Goal: Transaction & Acquisition: Purchase product/service

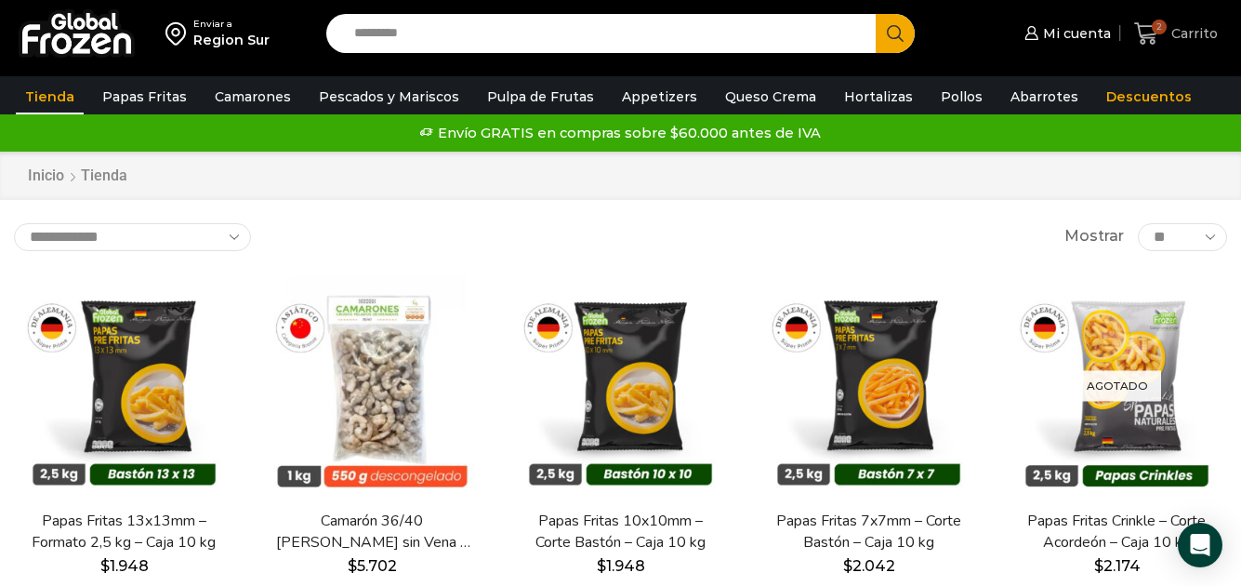
click at [1185, 40] on span "Carrito" at bounding box center [1192, 33] width 51 height 19
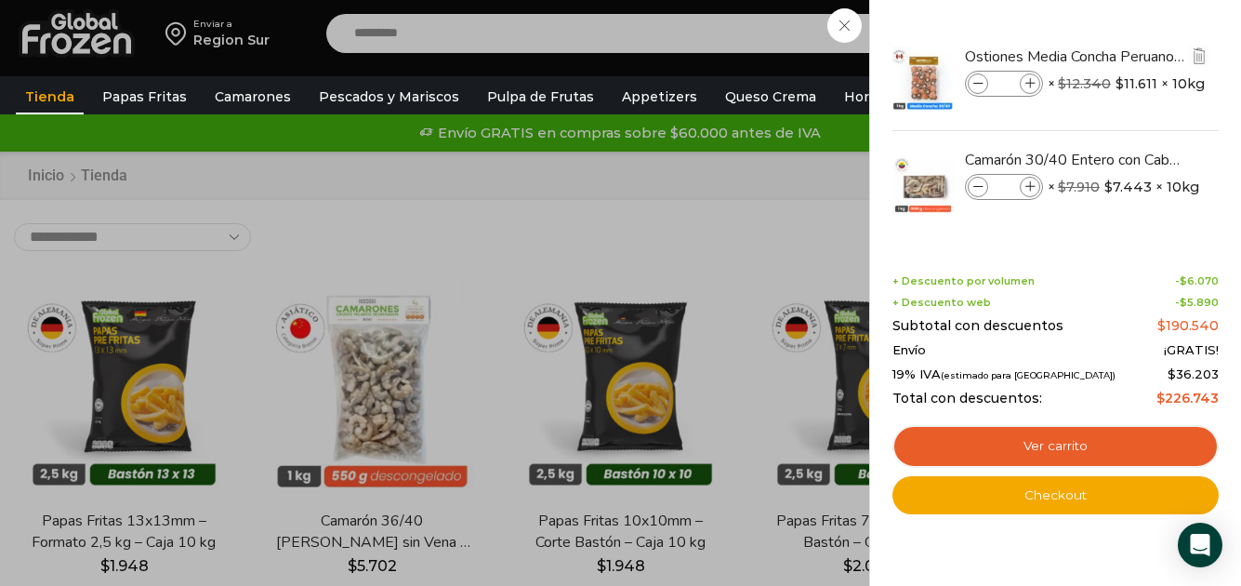
click at [1005, 84] on input "*" at bounding box center [1004, 83] width 28 height 20
type input "**"
click at [1009, 82] on input "**" at bounding box center [1004, 83] width 28 height 20
type input "*"
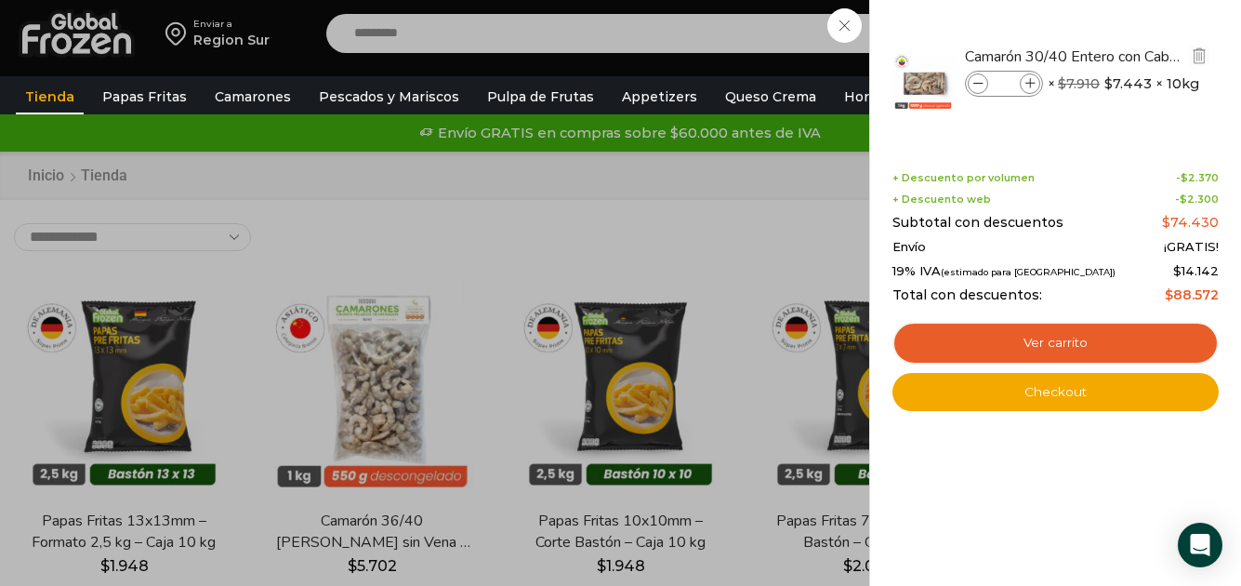
click at [1008, 78] on input "*" at bounding box center [1004, 83] width 28 height 20
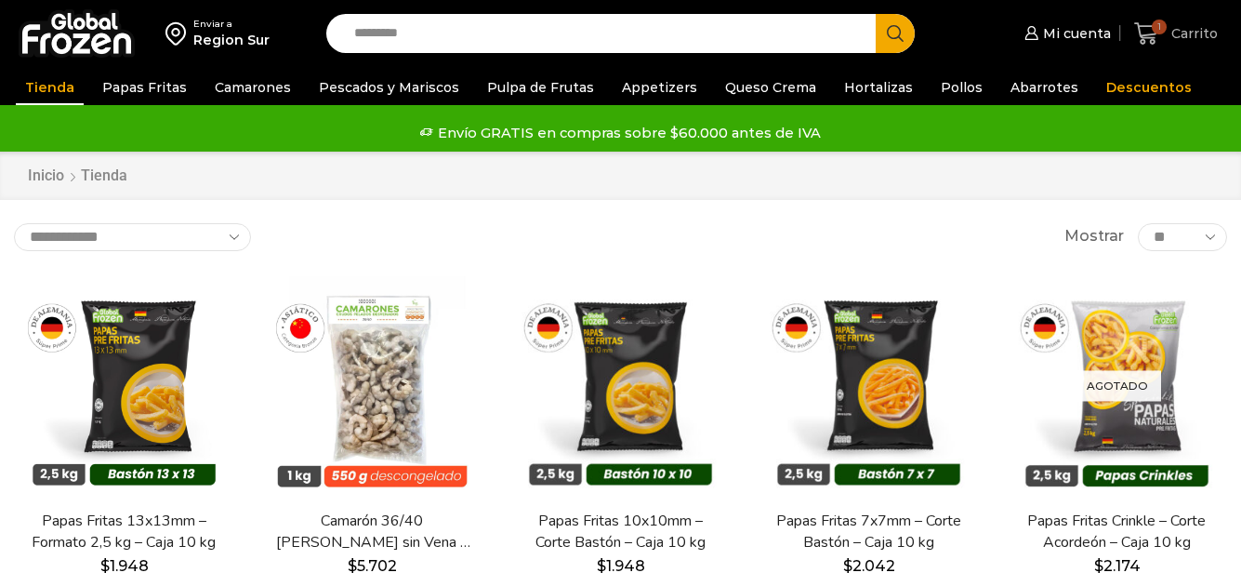
click at [1160, 27] on span "1" at bounding box center [1159, 27] width 15 height 15
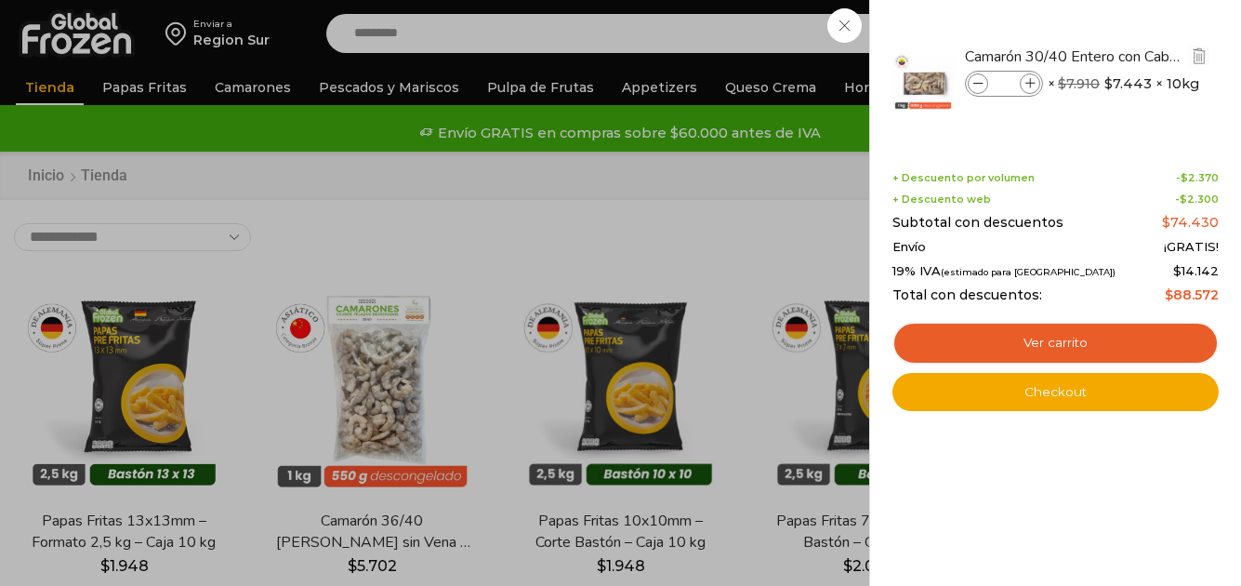
click at [1009, 83] on input "*" at bounding box center [1004, 83] width 28 height 20
click at [1051, 148] on div "1 Shopping Cart Camarón 30/40 Entero con Cabeza y Cola - Super Prime - Caja 10 …" at bounding box center [1055, 293] width 326 height 530
click at [1129, 23] on div "1 Carrito 1 1 Shopping Cart ×" at bounding box center [1175, 34] width 93 height 44
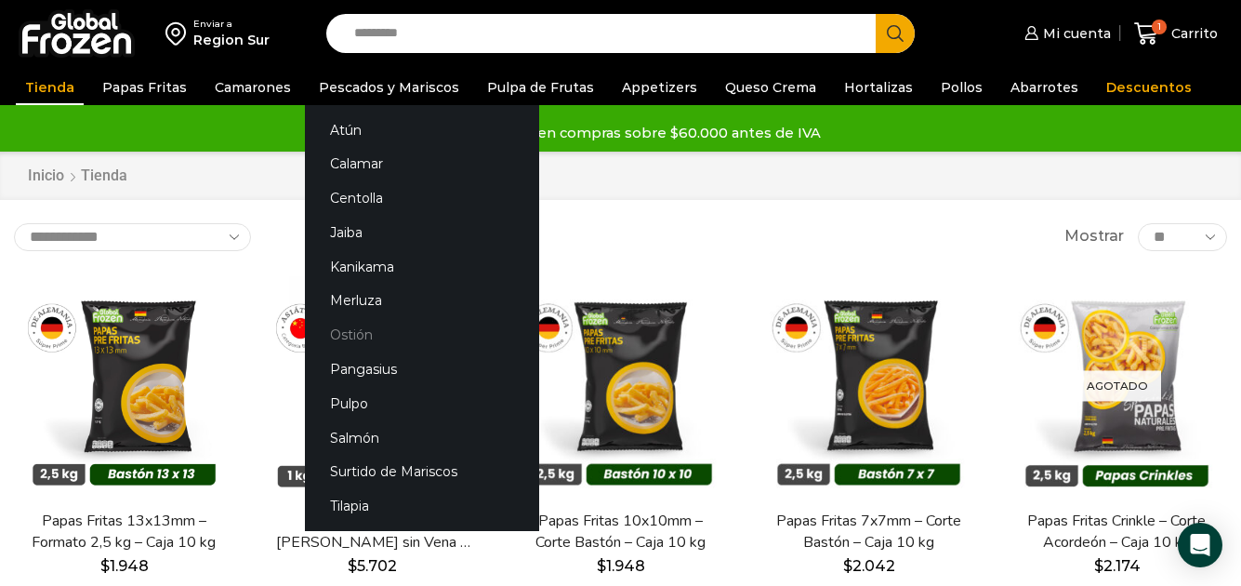
click at [351, 332] on link "Ostión" at bounding box center [422, 335] width 234 height 34
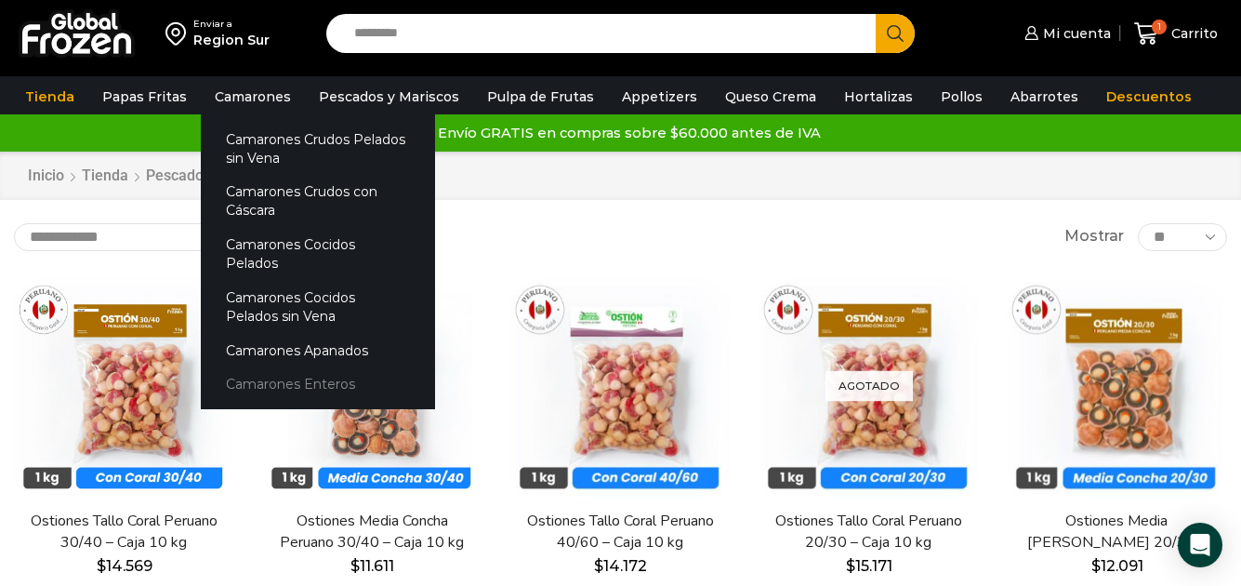
click at [247, 367] on link "Camarones Enteros" at bounding box center [318, 384] width 234 height 34
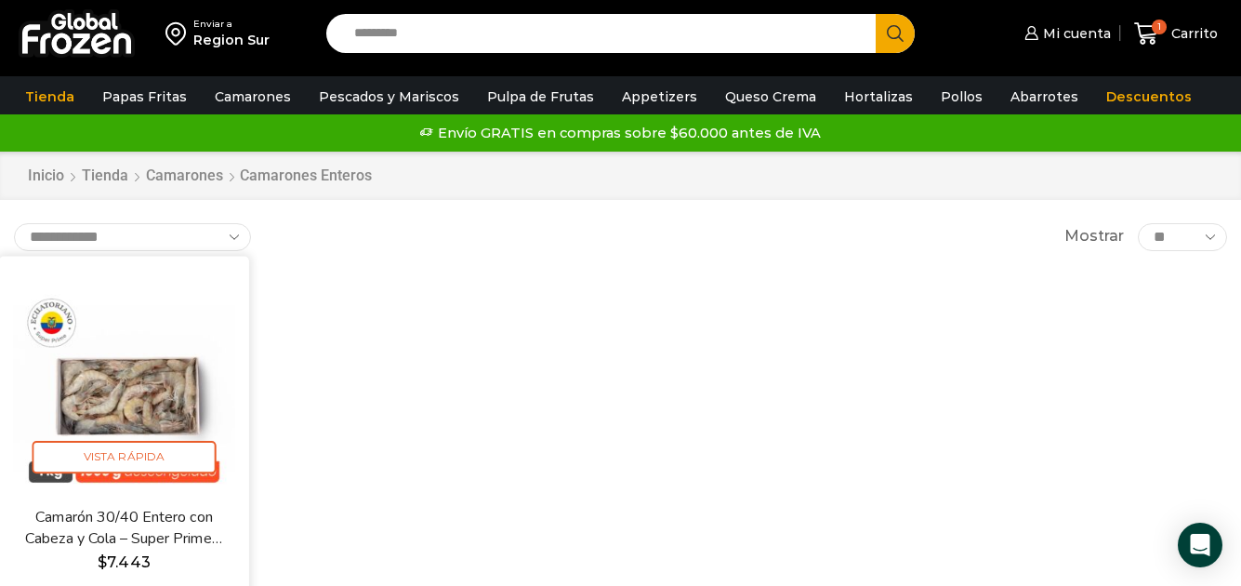
click at [134, 410] on img at bounding box center [124, 381] width 222 height 222
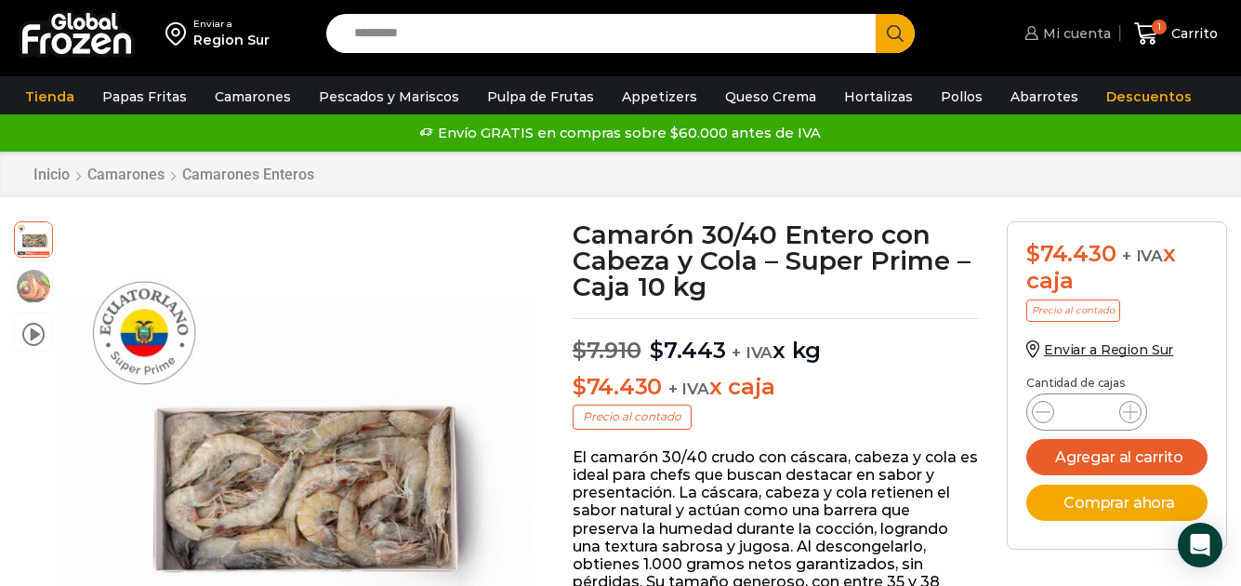
click at [1090, 32] on span "Mi cuenta" at bounding box center [1074, 33] width 73 height 19
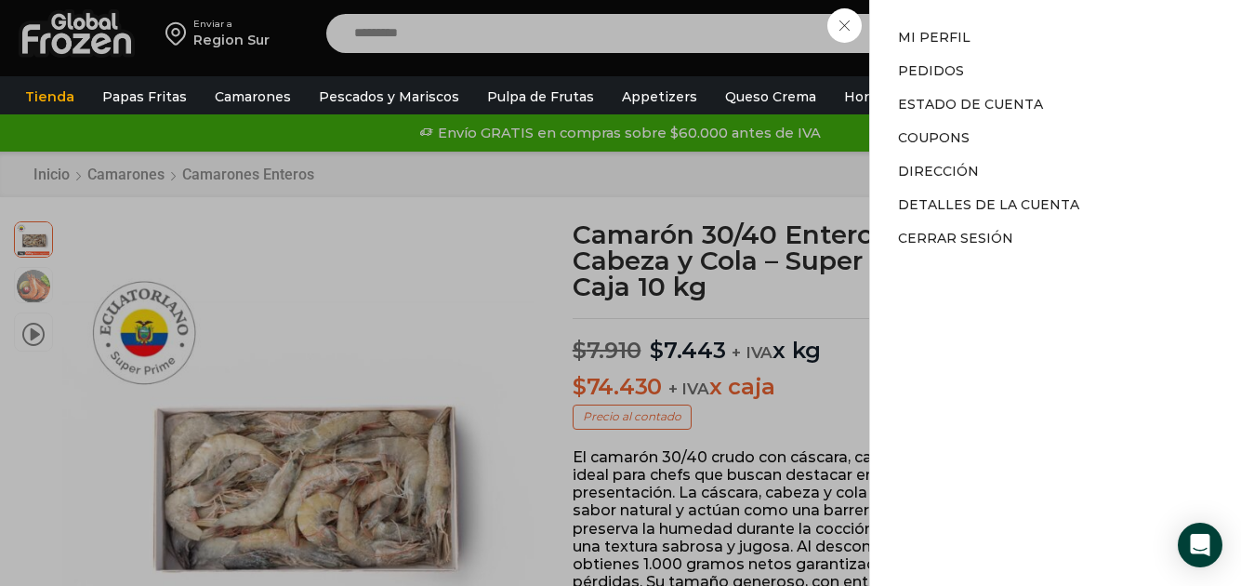
click at [1020, 52] on div "Mi cuenta Mi cuenta Mi perfil Pedidos Descargas Estado de Cuenta Coupons Direcc…" at bounding box center [1065, 33] width 91 height 37
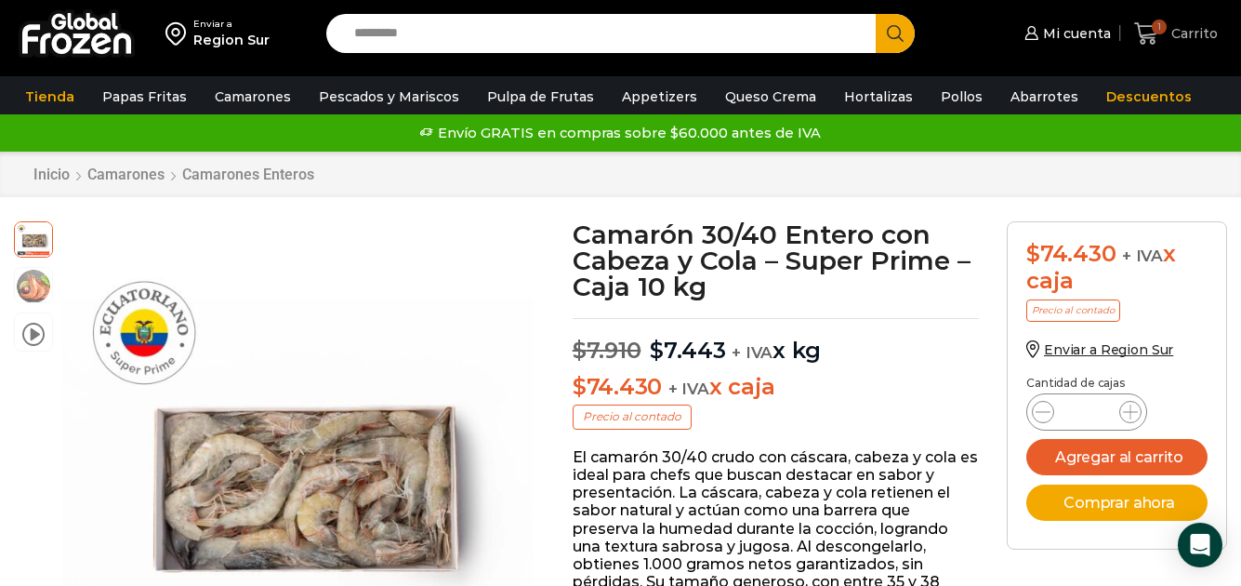
click at [1158, 30] on span "1" at bounding box center [1159, 27] width 15 height 15
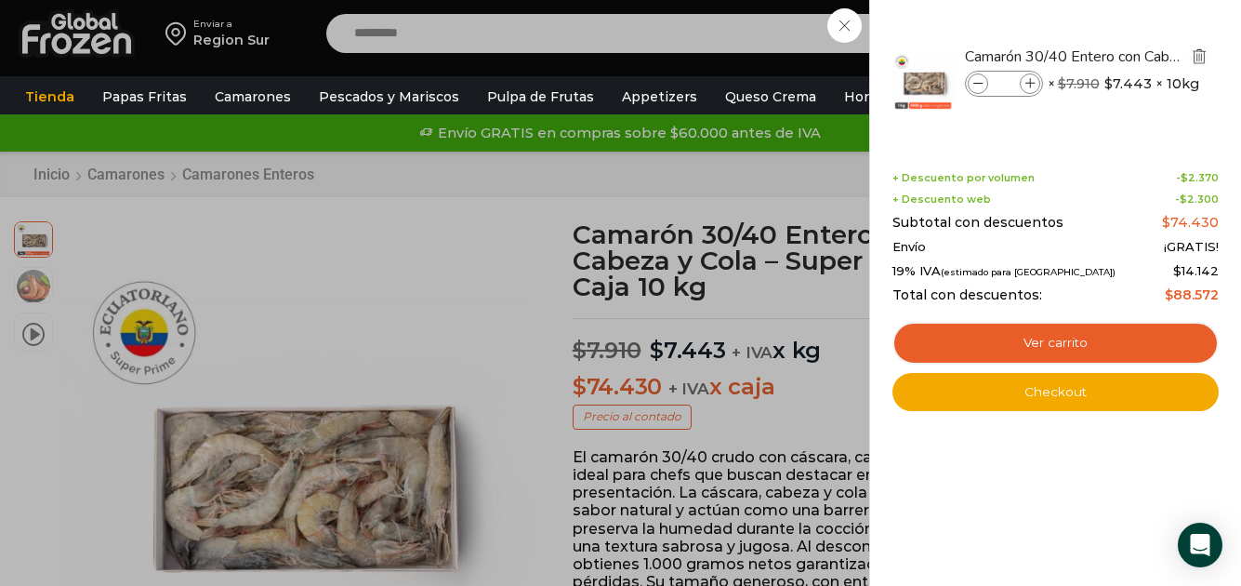
click at [1195, 54] on img "Eliminar Camarón 30/40 Entero con Cabeza y Cola - Super Prime - Caja 10 kg del …" at bounding box center [1199, 55] width 17 height 17
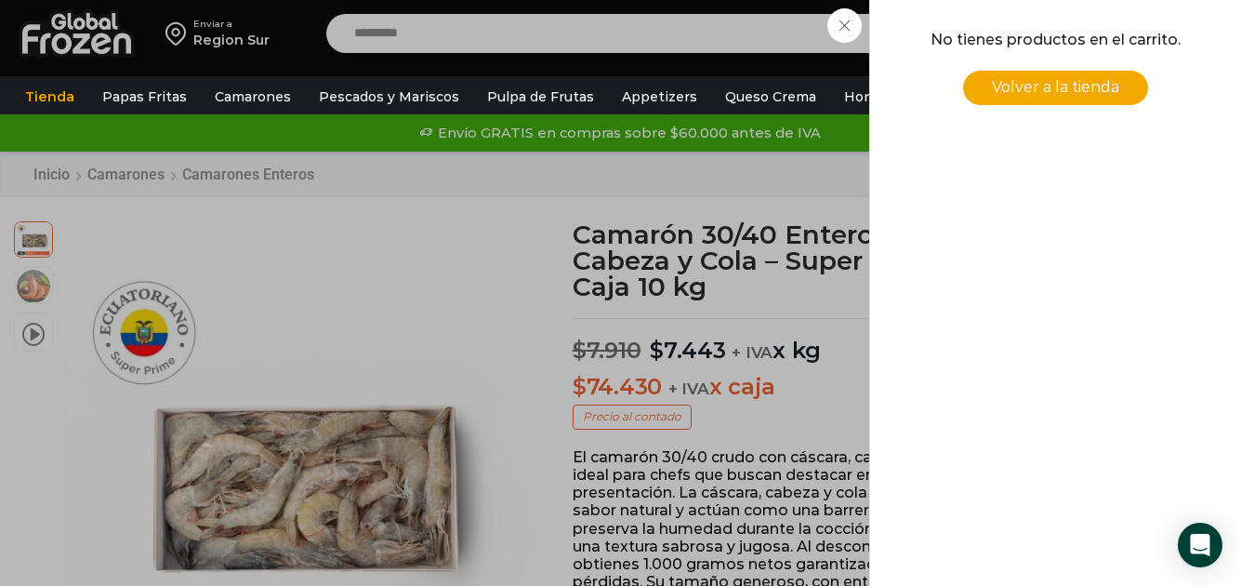
click at [1129, 20] on div "0 Carrito 0 0 Shopping Cart No tienes productos en el carrito. Volver a la tien…" at bounding box center [1175, 34] width 93 height 44
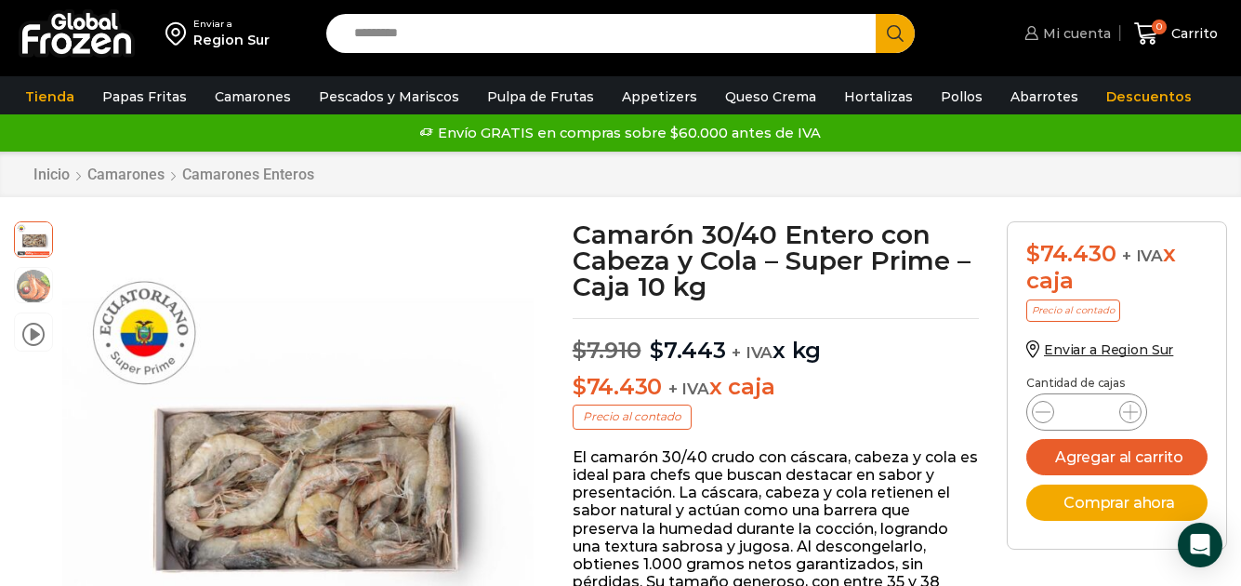
click at [1087, 33] on span "Mi cuenta" at bounding box center [1074, 33] width 73 height 19
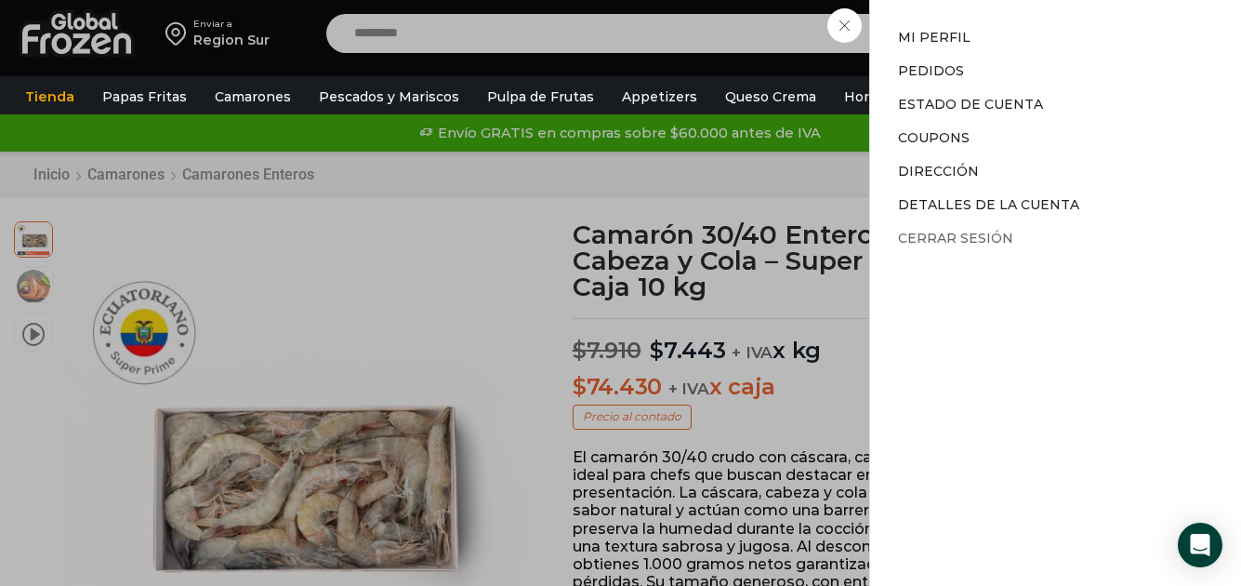
click at [973, 240] on link "Cerrar sesión" at bounding box center [955, 238] width 115 height 17
